Goal: Find specific page/section

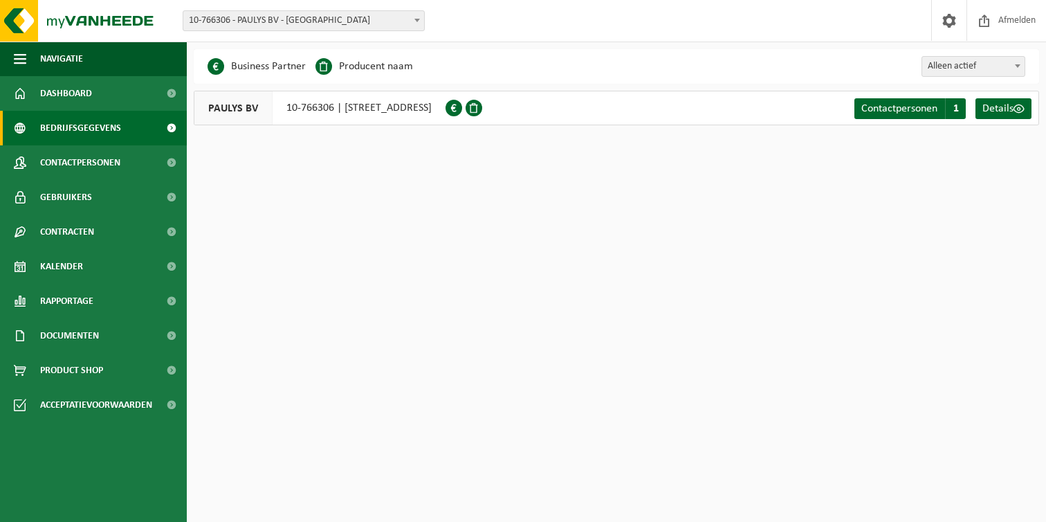
click at [340, 31] on div "Vestiging: 10-759262 - SBS [GEOGRAPHIC_DATA] [GEOGRAPHIC_DATA]/GERT LATE NIGHT …" at bounding box center [523, 21] width 1046 height 42
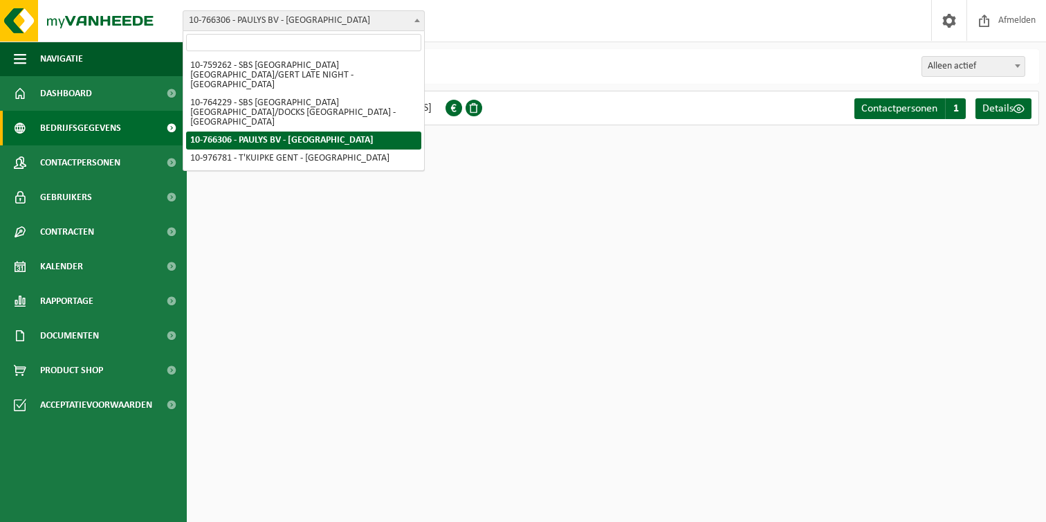
click at [342, 24] on span "10-766306 - PAULYS BV - [GEOGRAPHIC_DATA]" at bounding box center [303, 20] width 241 height 19
select select "19581"
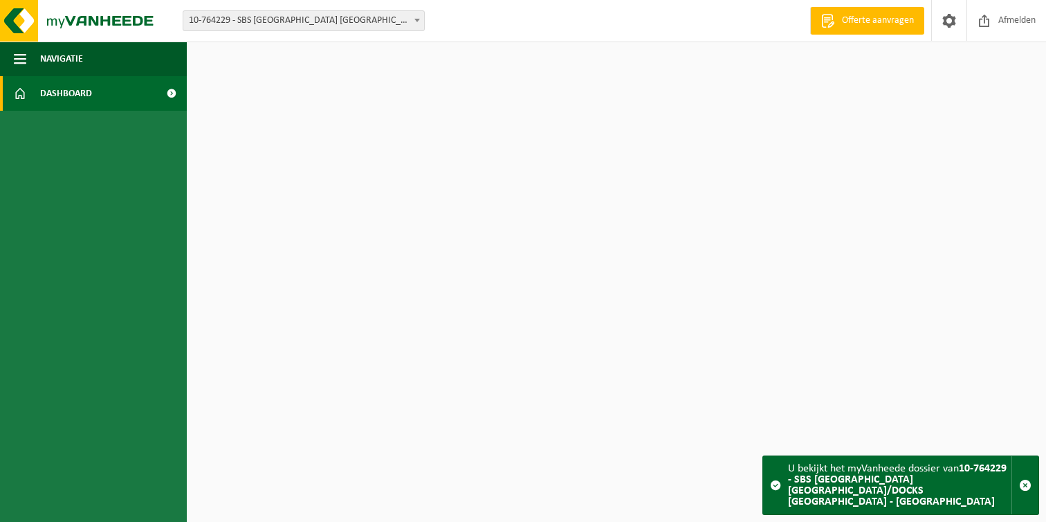
click at [321, 24] on span "10-764229 - SBS [GEOGRAPHIC_DATA] [GEOGRAPHIC_DATA]/DOCKS [GEOGRAPHIC_DATA] - […" at bounding box center [303, 20] width 241 height 19
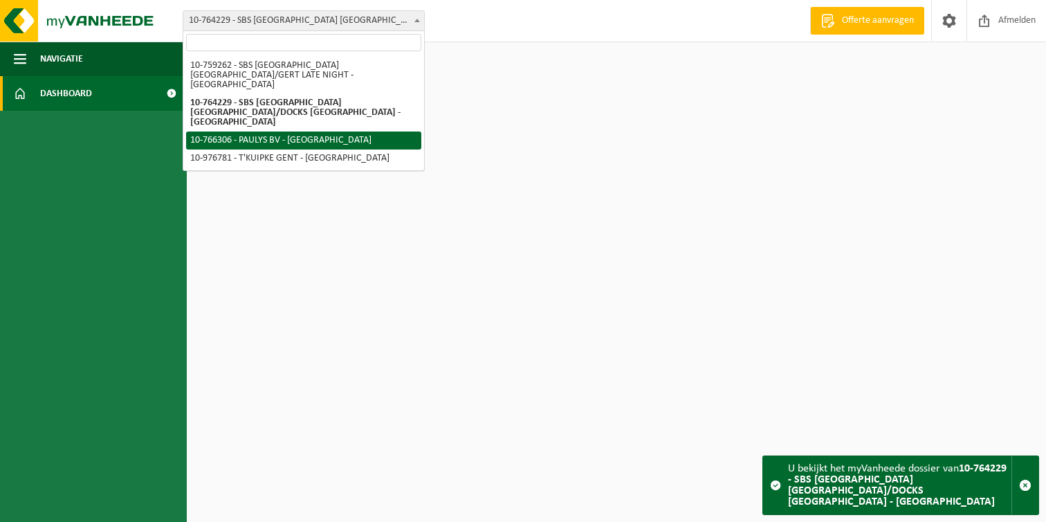
select select "19591"
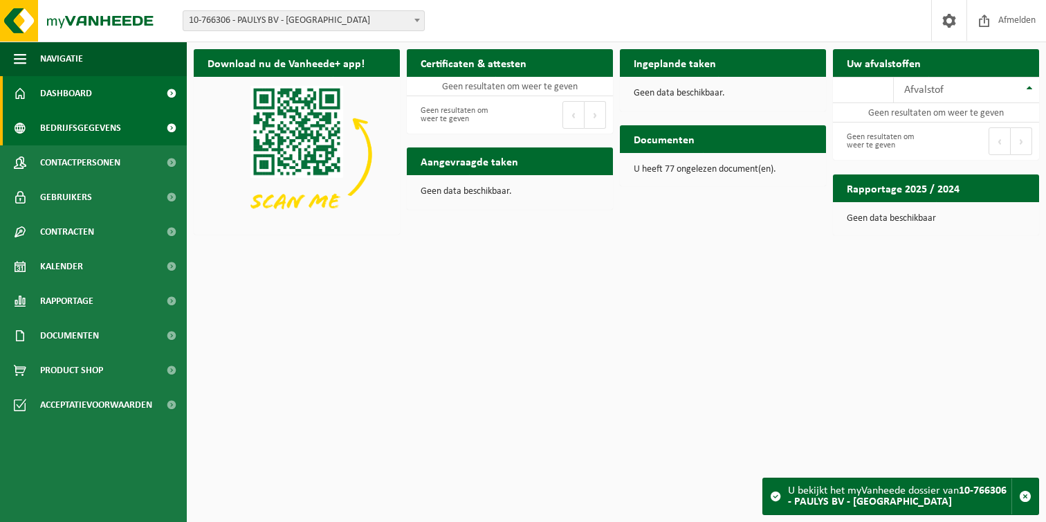
click at [112, 122] on span "Bedrijfsgegevens" at bounding box center [80, 128] width 81 height 35
